Goal: Task Accomplishment & Management: Complete application form

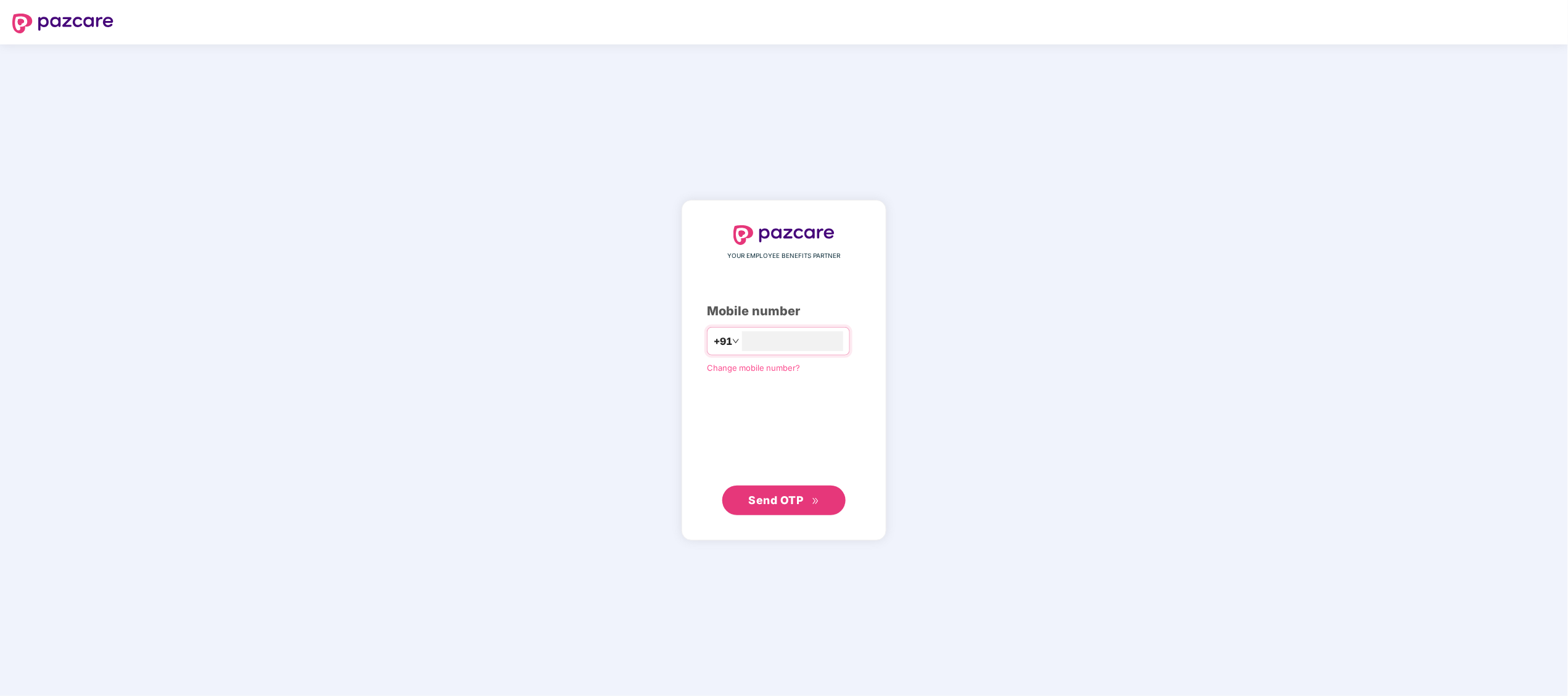
type input "**********"
click at [747, 500] on button "Send OTP" at bounding box center [783, 500] width 123 height 30
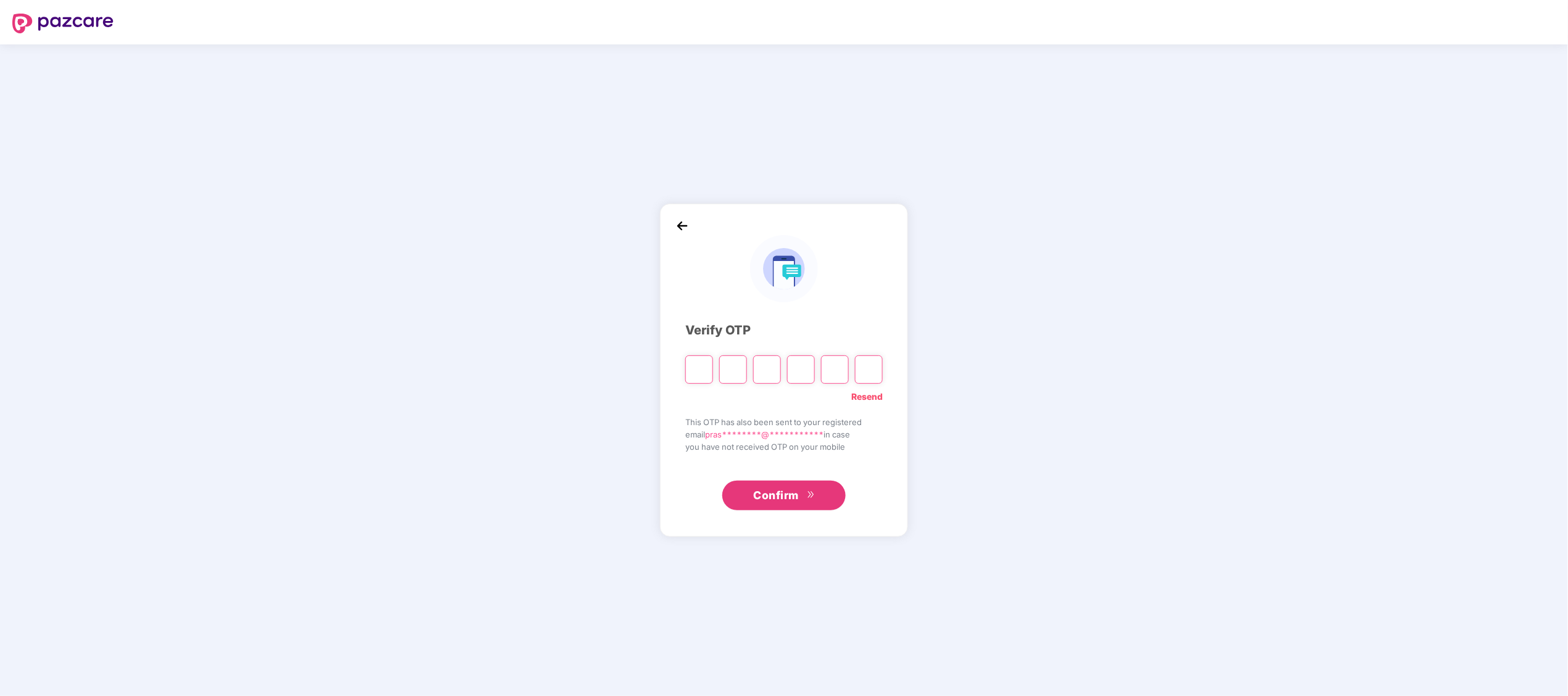
paste input "*"
type input "*"
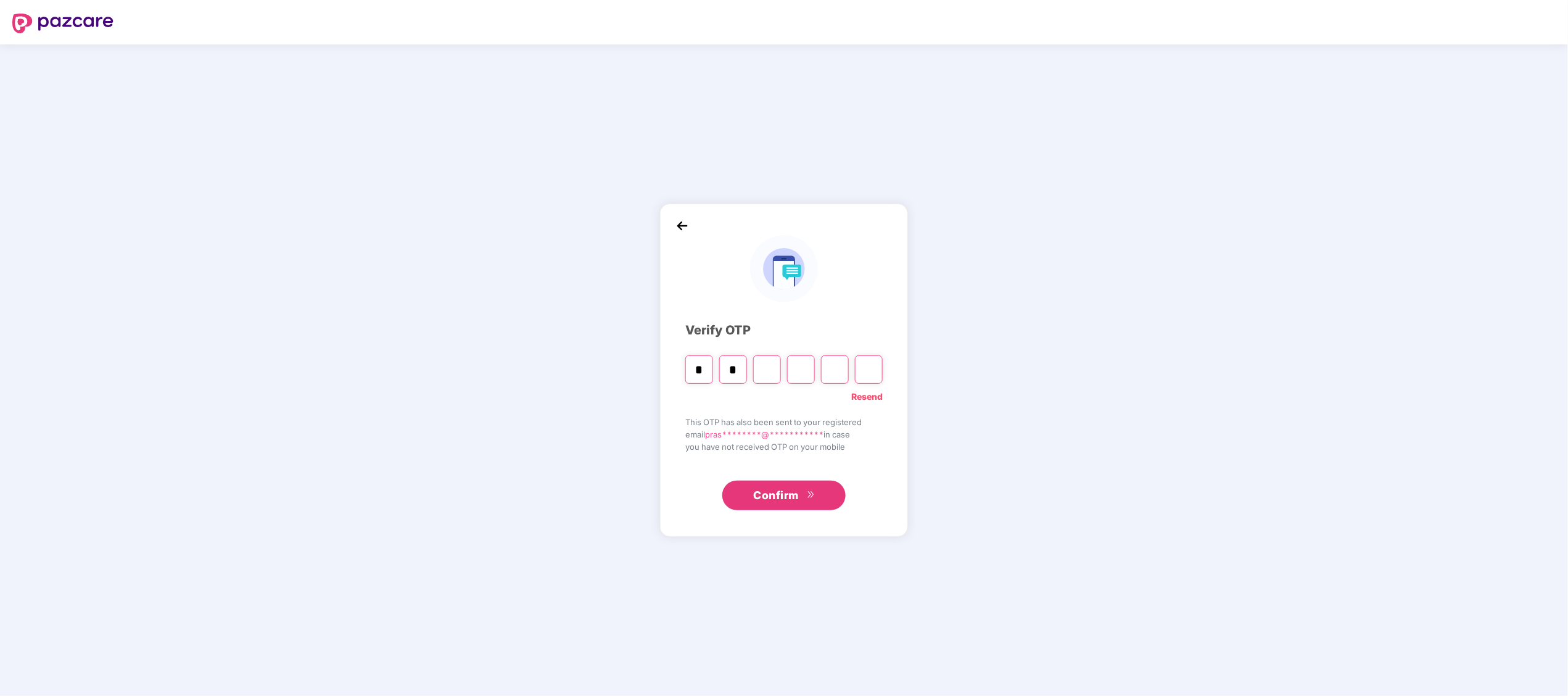
type input "*"
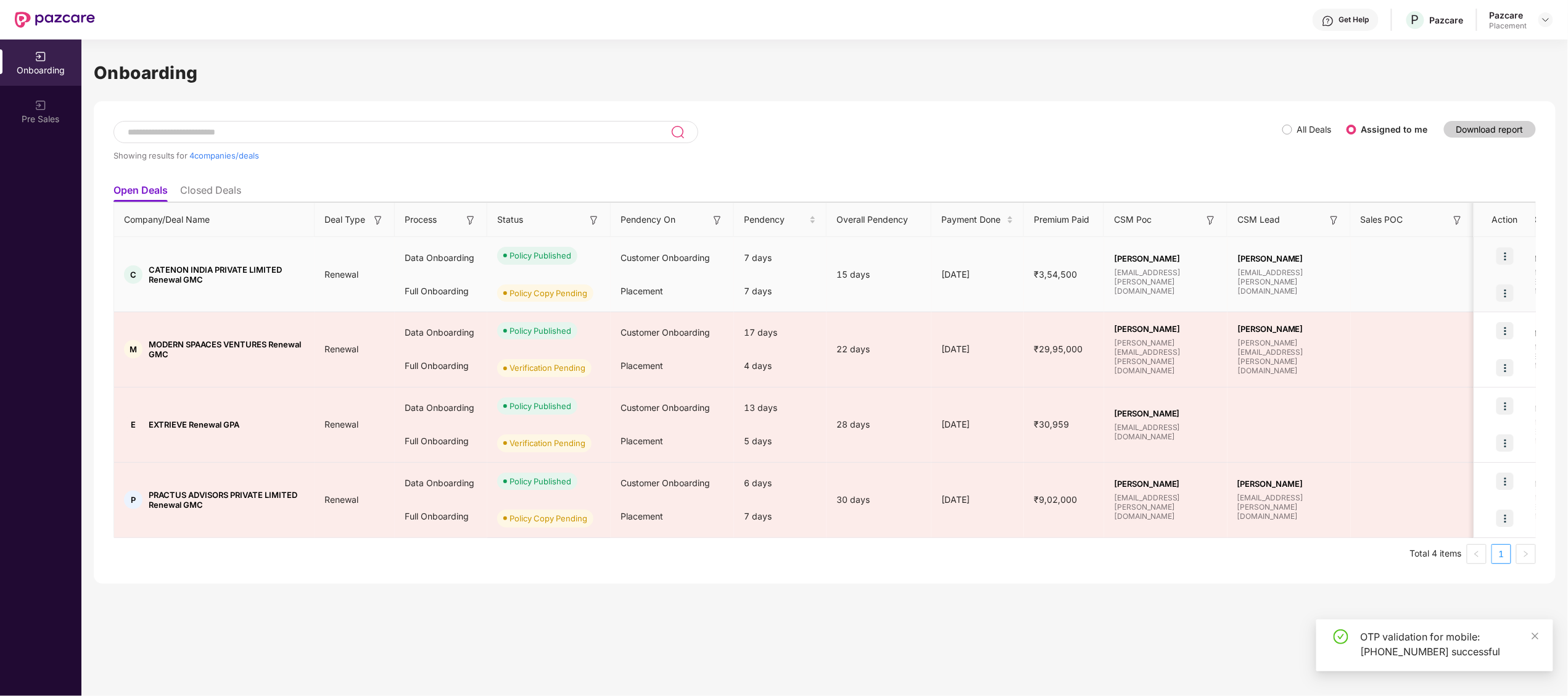
click at [165, 262] on td "C CATENON INDIA PRIVATE LIMITED Renewal GMC" at bounding box center [214, 275] width 200 height 75
copy span "CATENON"
click at [260, 297] on td "C CATENON INDIA PRIVATE LIMITED Renewal GMC" at bounding box center [214, 275] width 200 height 75
